Goal: Check status: Check status

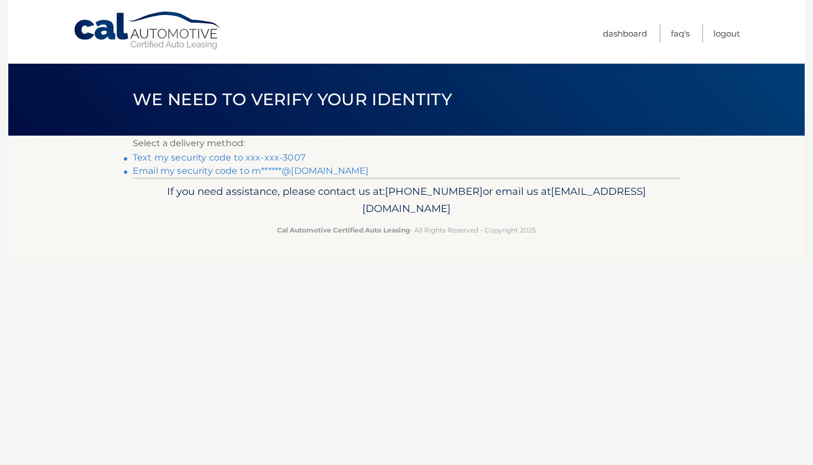
click at [208, 158] on link "Text my security code to xxx-xxx-3007" at bounding box center [219, 157] width 173 height 11
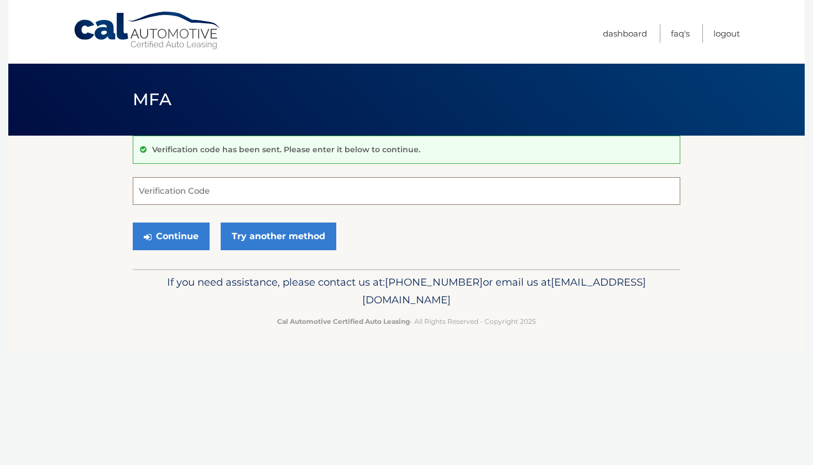
click at [181, 188] on input "Verification Code" at bounding box center [407, 191] width 548 height 28
type input "009293"
click at [176, 235] on button "Continue" at bounding box center [171, 236] width 77 height 28
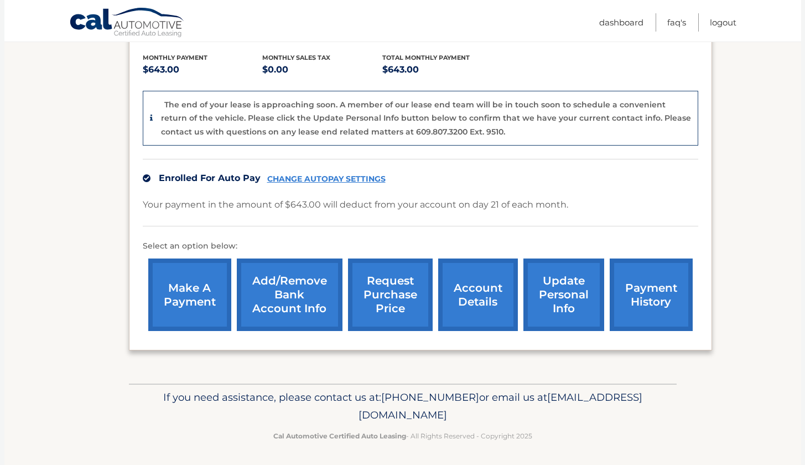
scroll to position [229, 0]
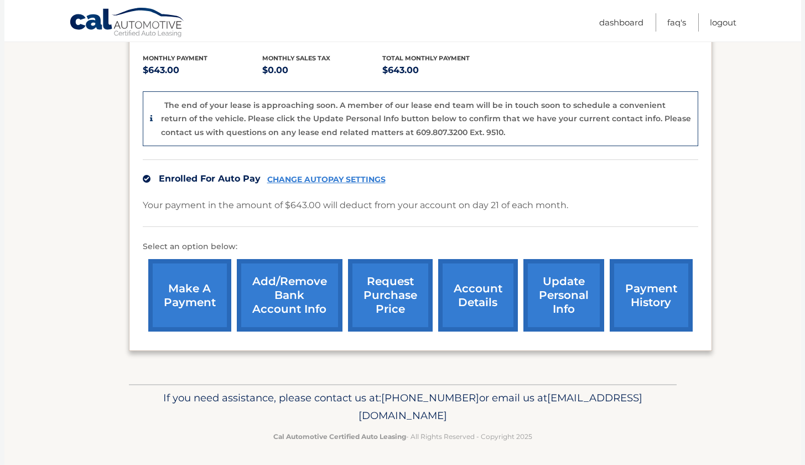
click at [395, 286] on link "request purchase price" at bounding box center [390, 295] width 85 height 72
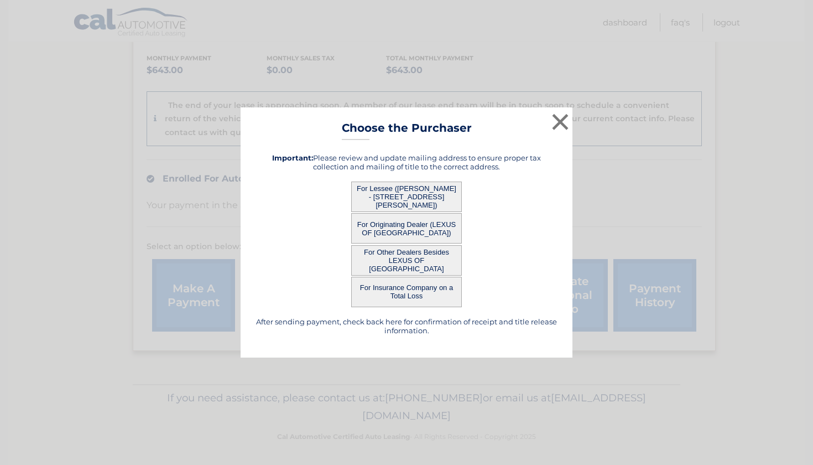
click at [394, 259] on button "For Other Dealers Besides LEXUS OF [GEOGRAPHIC_DATA]" at bounding box center [406, 260] width 111 height 30
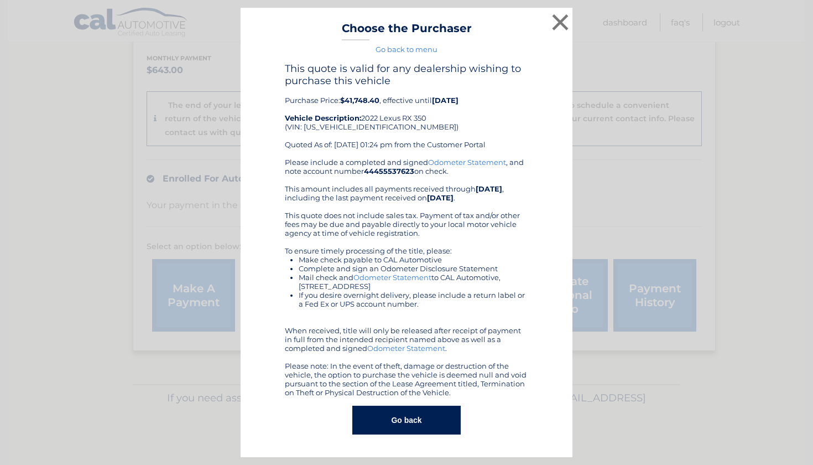
click at [445, 257] on div "× Choose the Purchaser Go back to menu After sending payment, check back here f…" at bounding box center [407, 233] width 332 height 450
click at [559, 22] on button "×" at bounding box center [560, 22] width 22 height 22
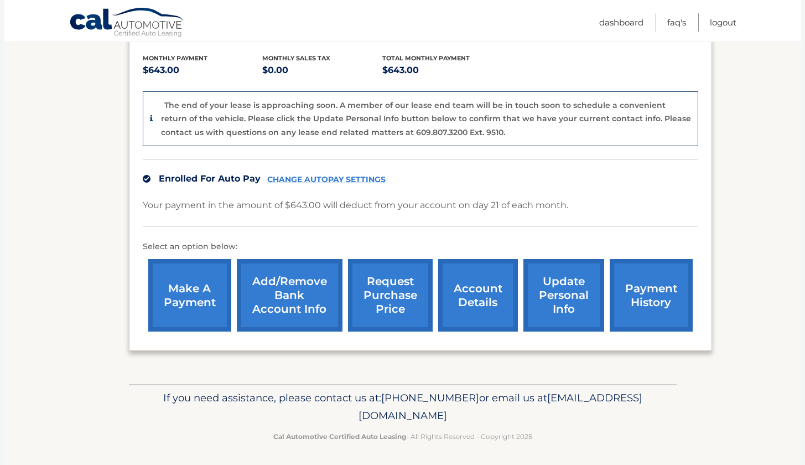
click at [463, 296] on link "account details" at bounding box center [478, 295] width 80 height 72
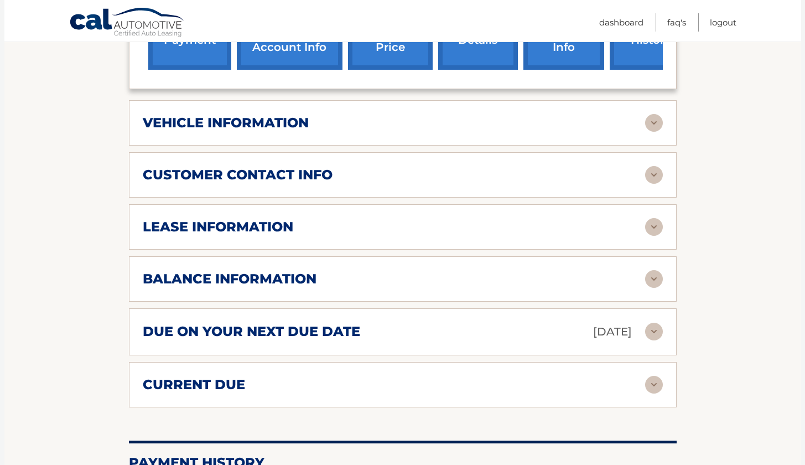
scroll to position [434, 0]
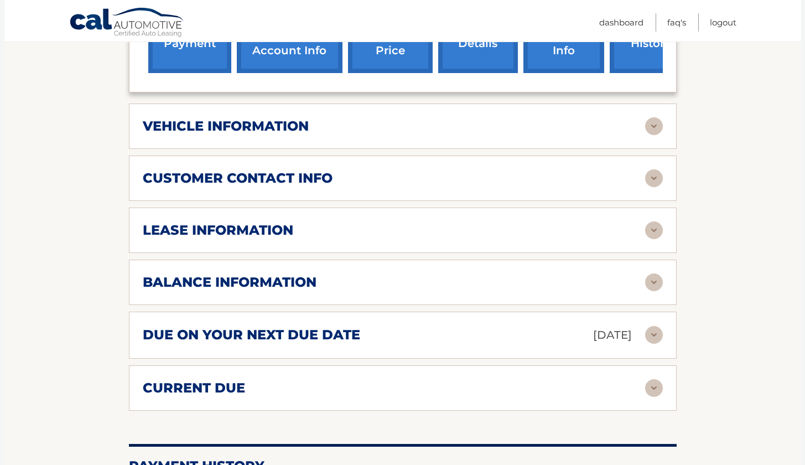
drag, startPoint x: 0, startPoint y: 0, endPoint x: 507, endPoint y: 228, distance: 556.2
click at [507, 228] on div "lease information" at bounding box center [394, 230] width 502 height 17
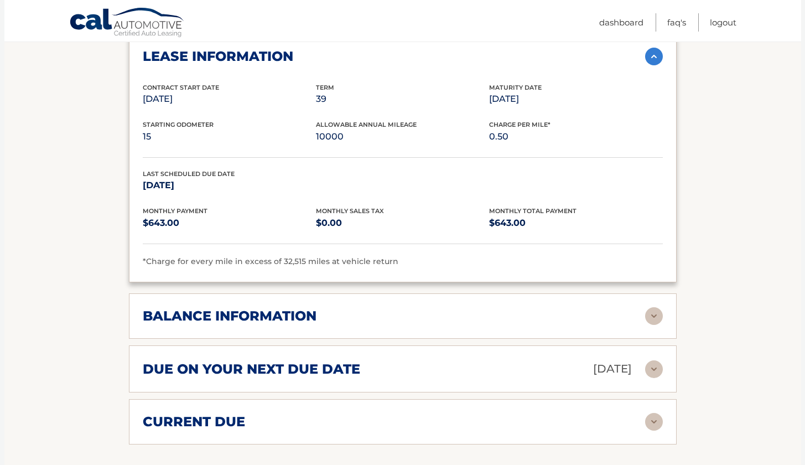
scroll to position [691, 0]
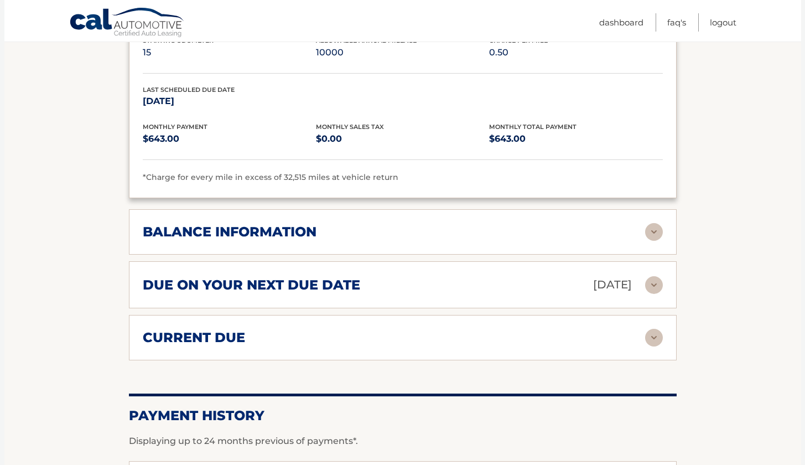
click at [270, 230] on h2 "balance information" at bounding box center [230, 231] width 174 height 17
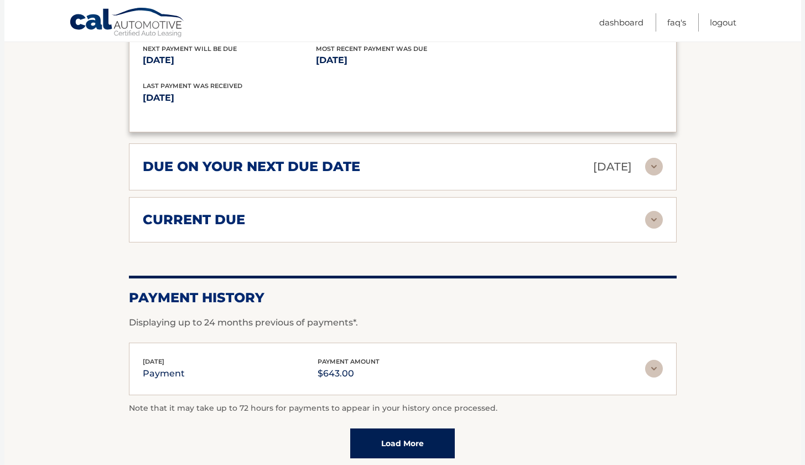
scroll to position [952, 0]
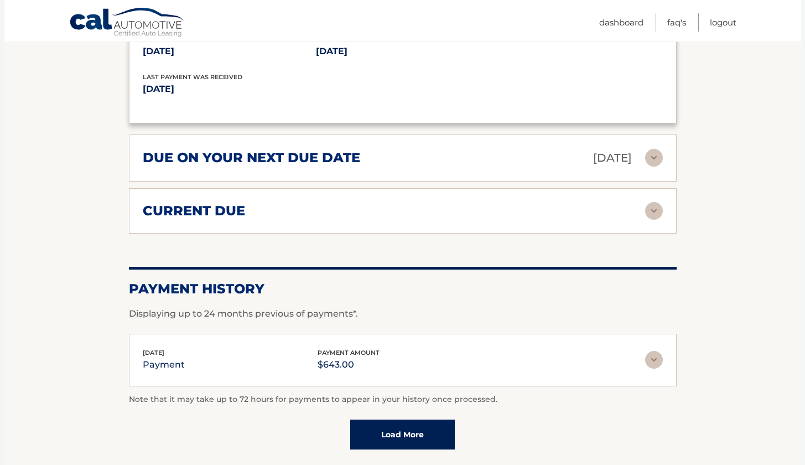
click at [653, 205] on img at bounding box center [654, 211] width 18 height 18
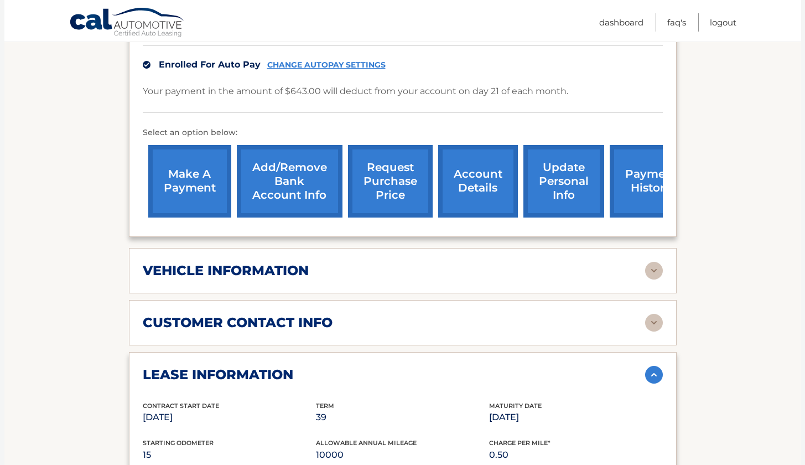
scroll to position [290, 0]
